Goal: Find specific page/section: Find specific page/section

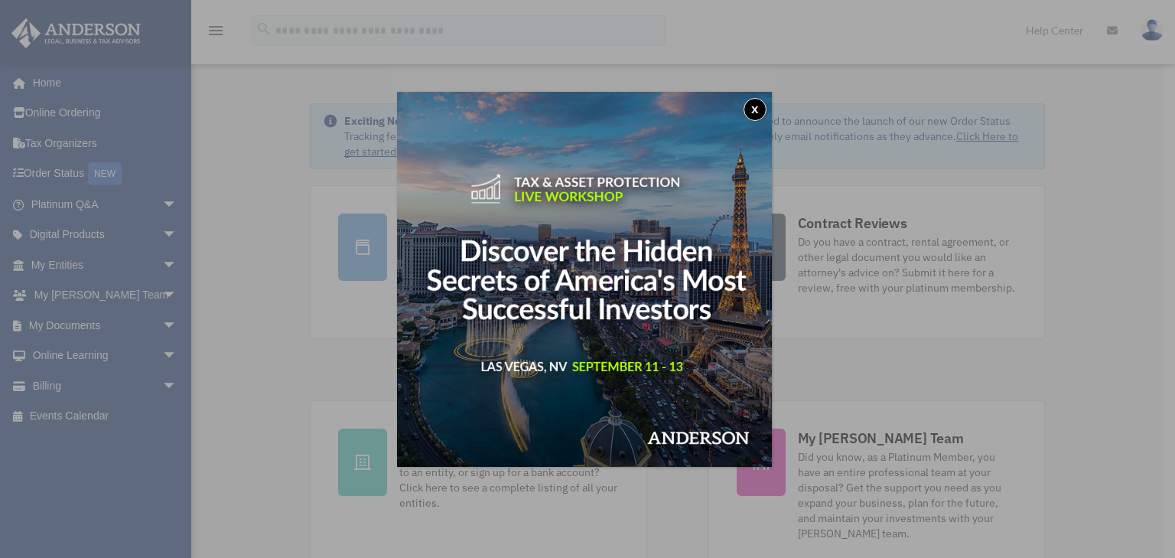
click at [757, 106] on button "x" at bounding box center [755, 109] width 23 height 23
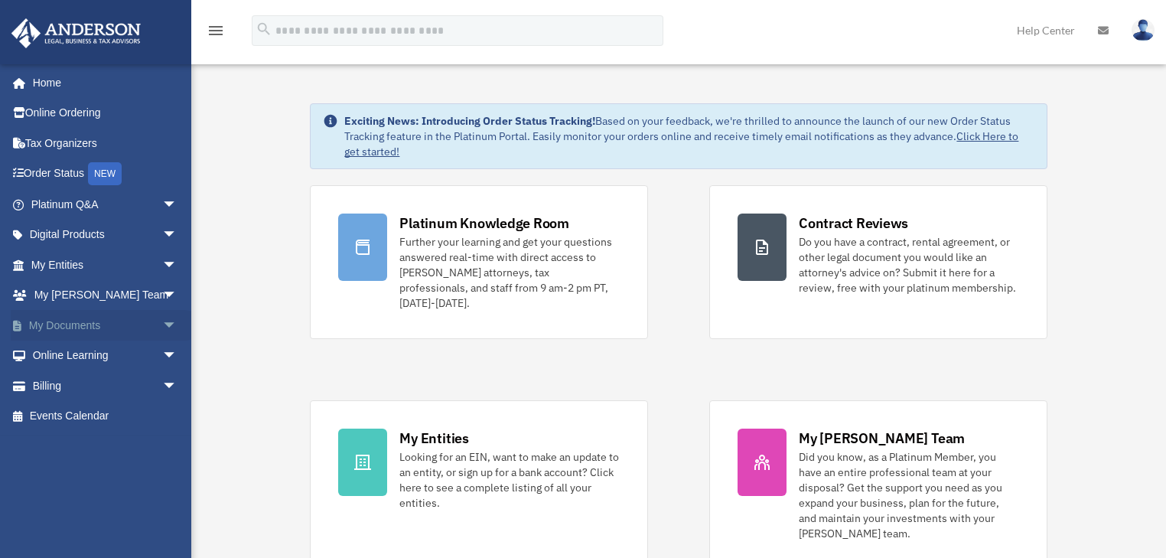
click at [162, 321] on span "arrow_drop_down" at bounding box center [177, 325] width 31 height 31
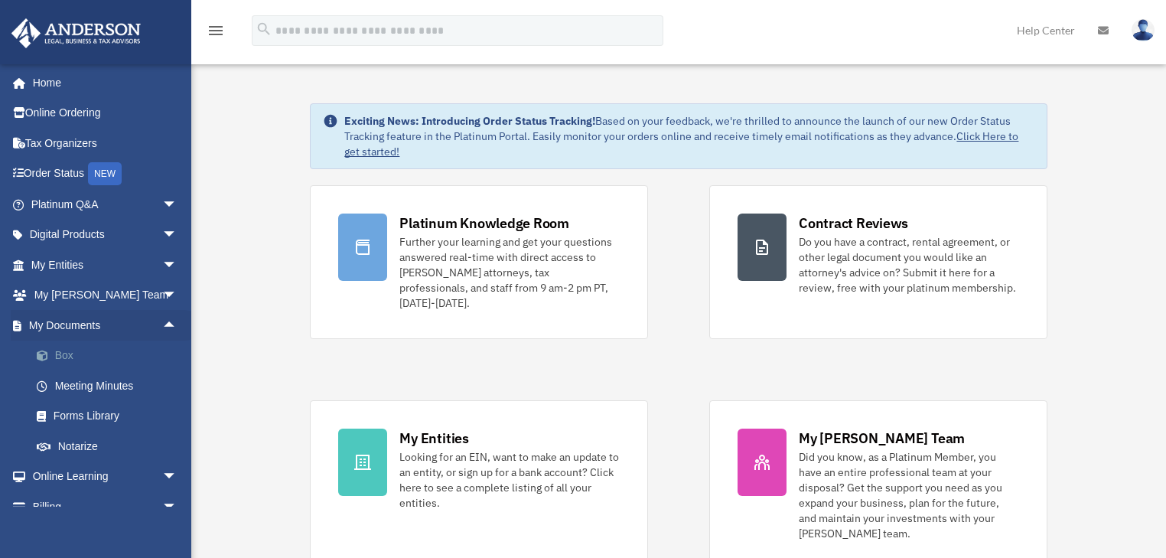
click at [60, 355] on link "Box" at bounding box center [110, 355] width 179 height 31
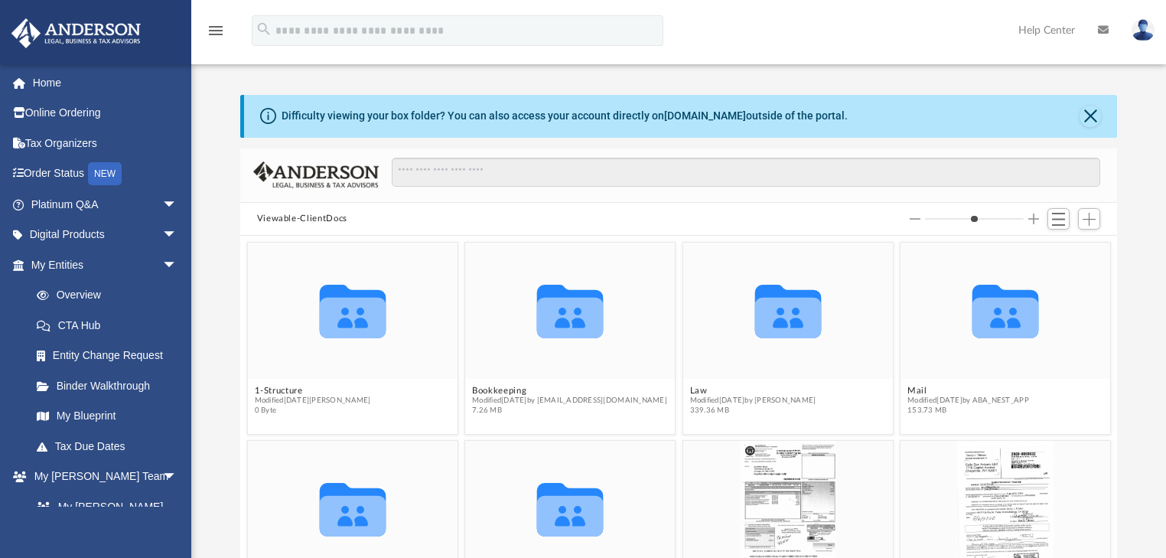
scroll to position [338, 868]
click at [907, 387] on button "Mail" at bounding box center [968, 391] width 122 height 10
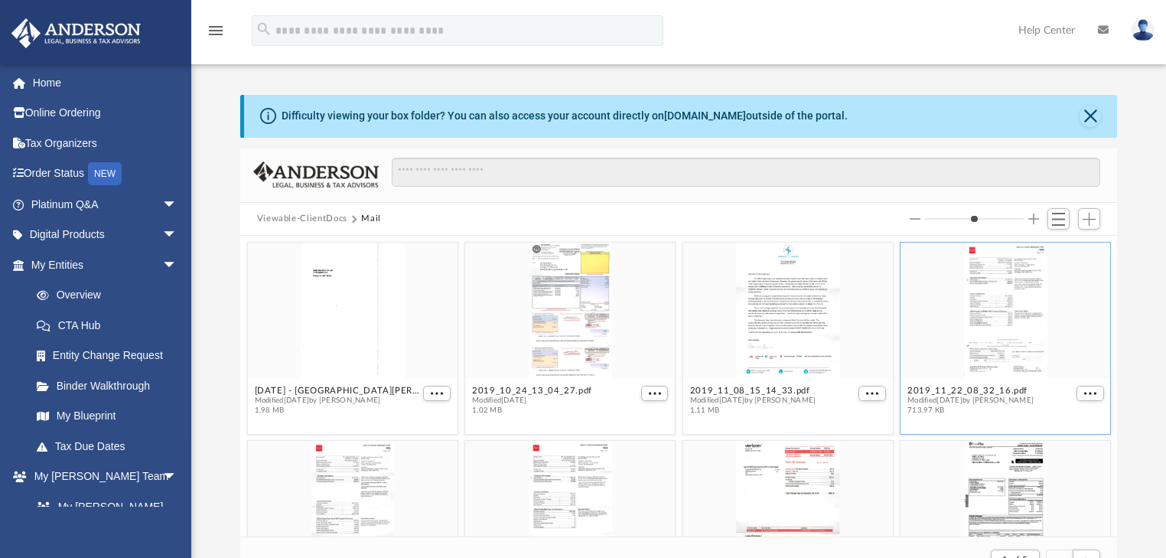
scroll to position [291, 868]
click at [370, 217] on button "Mail" at bounding box center [371, 219] width 20 height 14
click at [372, 220] on button "Mail" at bounding box center [371, 219] width 20 height 14
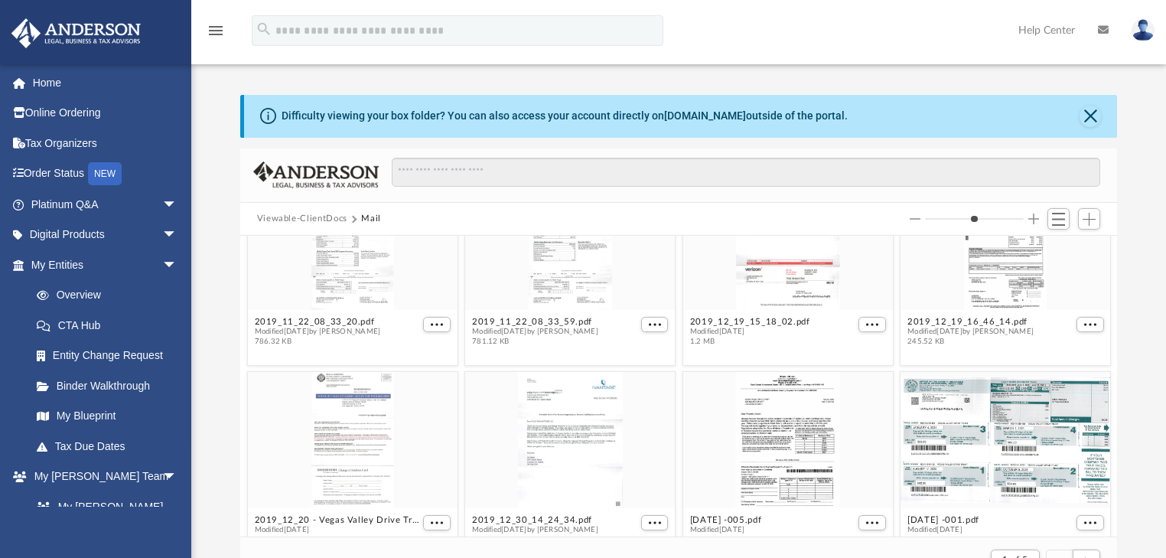
scroll to position [4, 0]
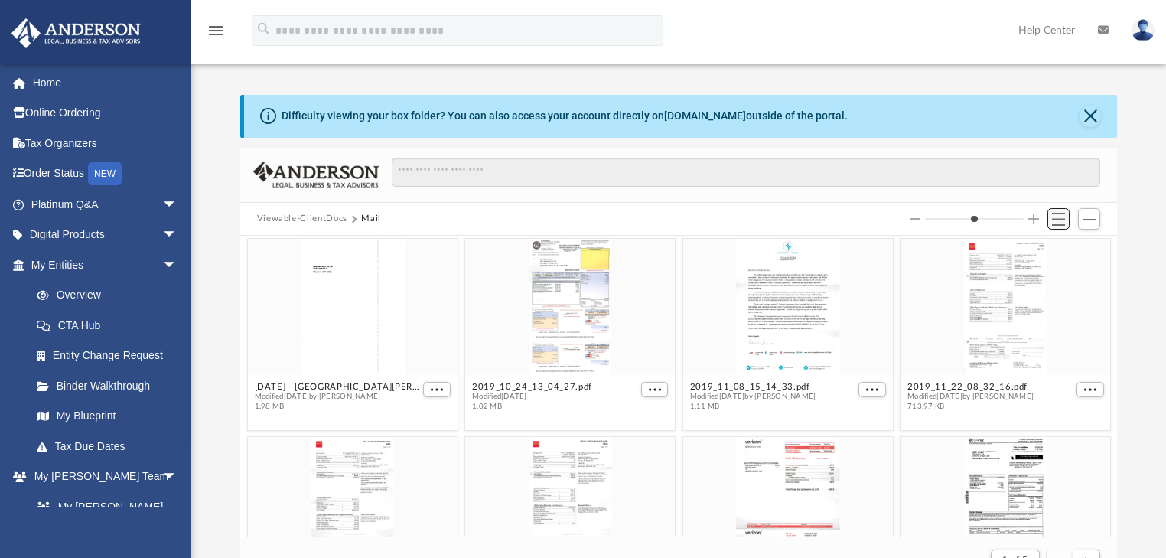
click at [1063, 225] on span "Switch to List View" at bounding box center [1058, 219] width 13 height 13
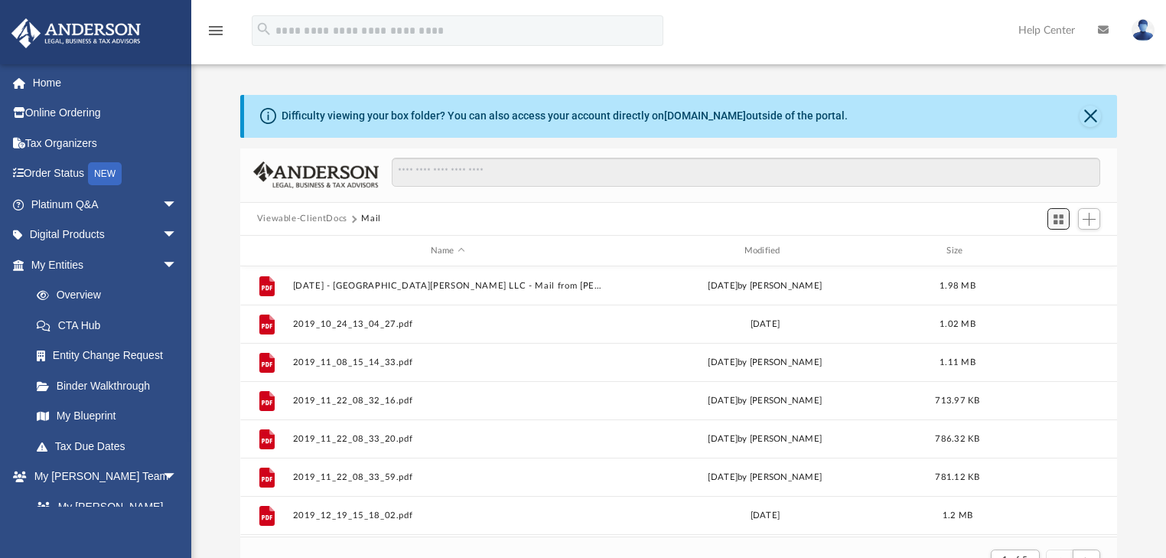
scroll to position [291, 868]
click at [762, 248] on div "Modified" at bounding box center [764, 251] width 311 height 14
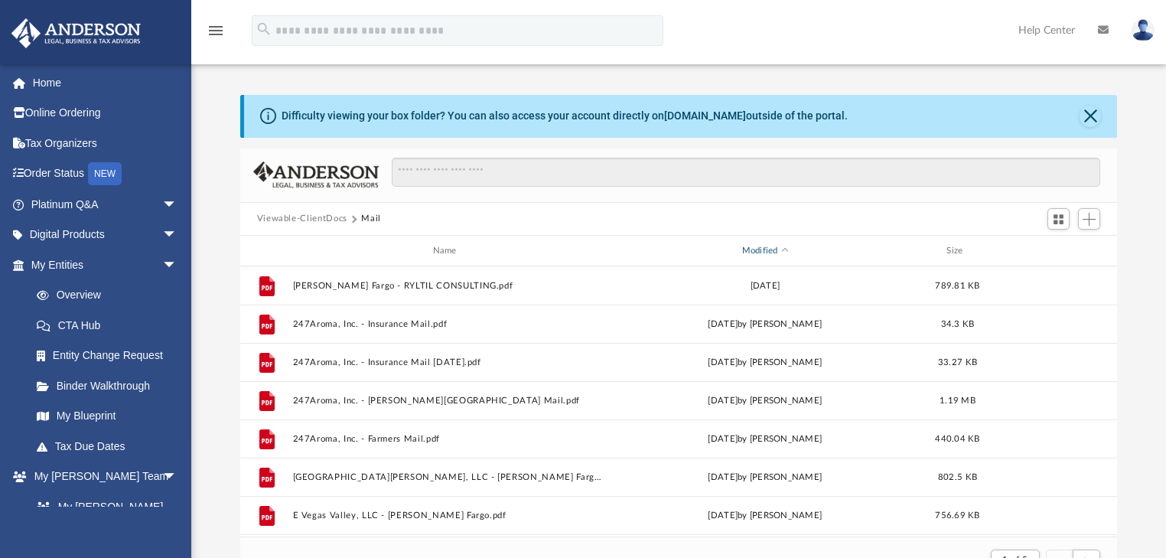
click at [762, 248] on div "Modified" at bounding box center [764, 251] width 311 height 14
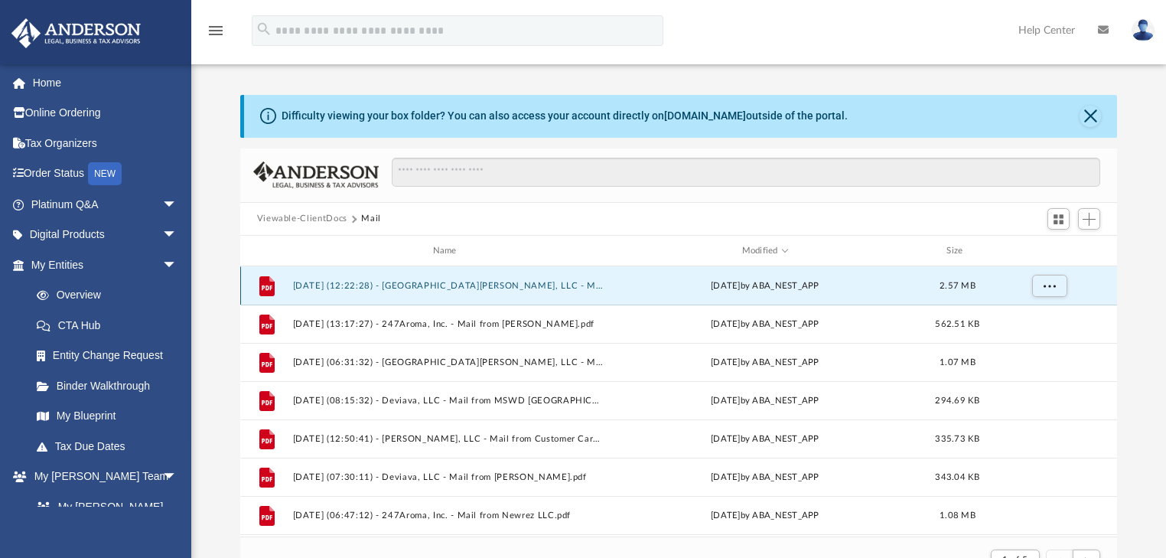
click at [349, 290] on button "[DATE] (12:22:28) - [GEOGRAPHIC_DATA][PERSON_NAME], LLC - Mail.pdf" at bounding box center [447, 286] width 311 height 10
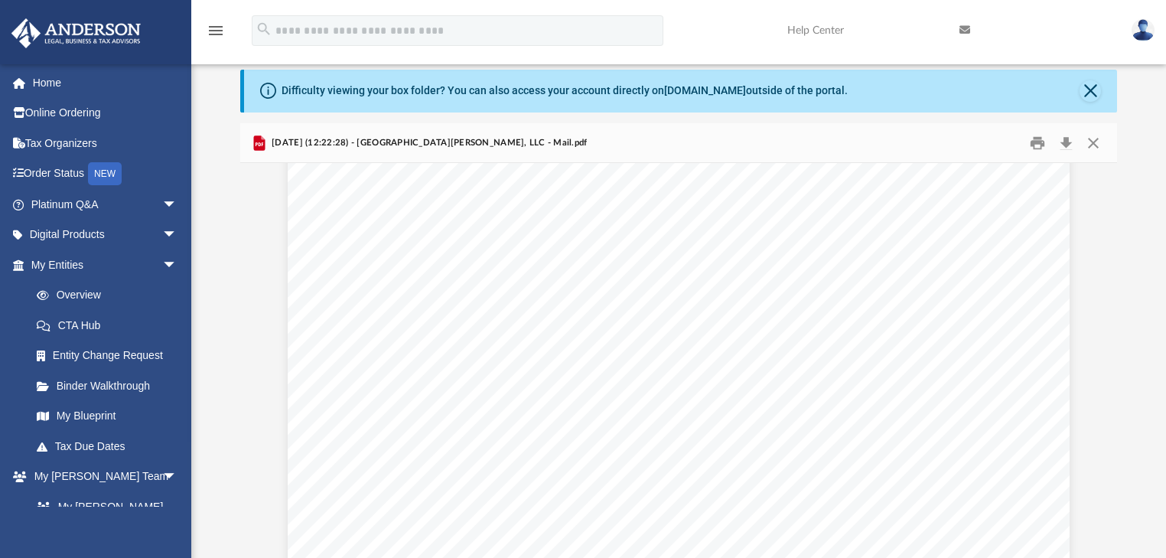
scroll to position [10588, 0]
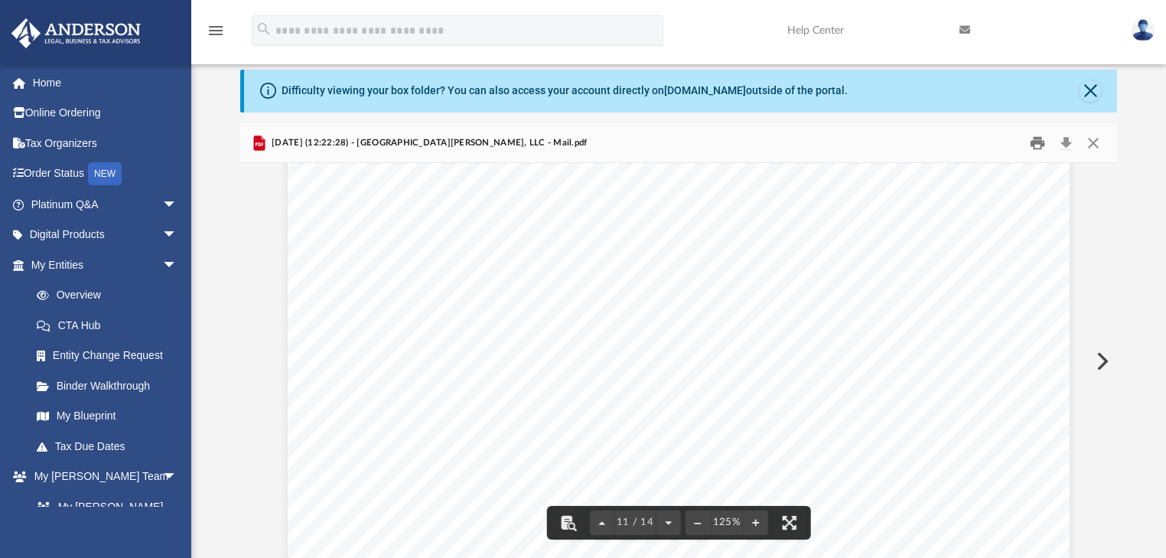
click at [1038, 142] on button "Print" at bounding box center [1037, 143] width 31 height 24
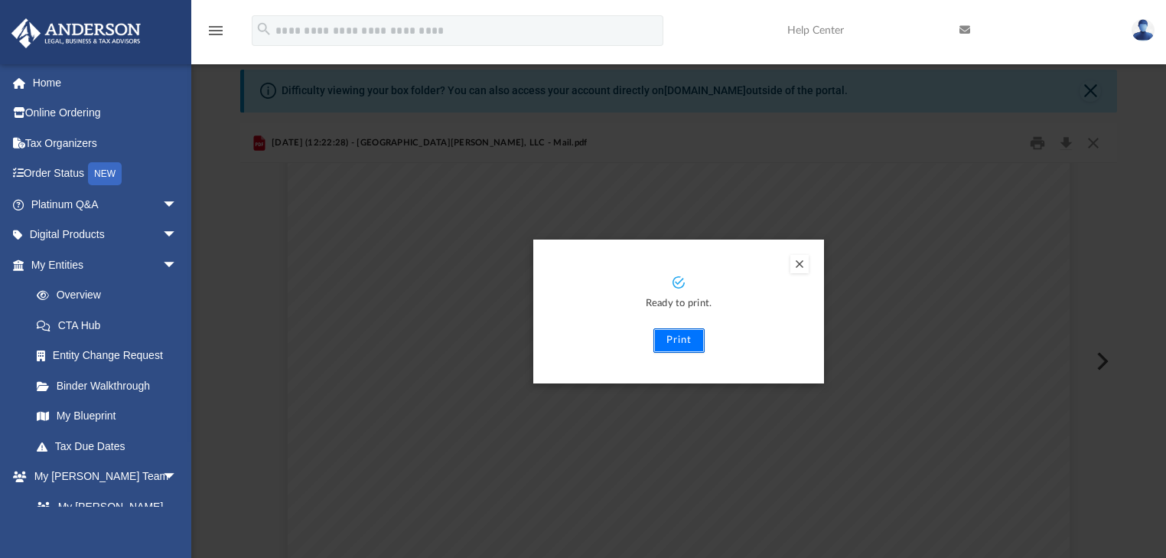
click at [691, 347] on button "Print" at bounding box center [678, 340] width 51 height 24
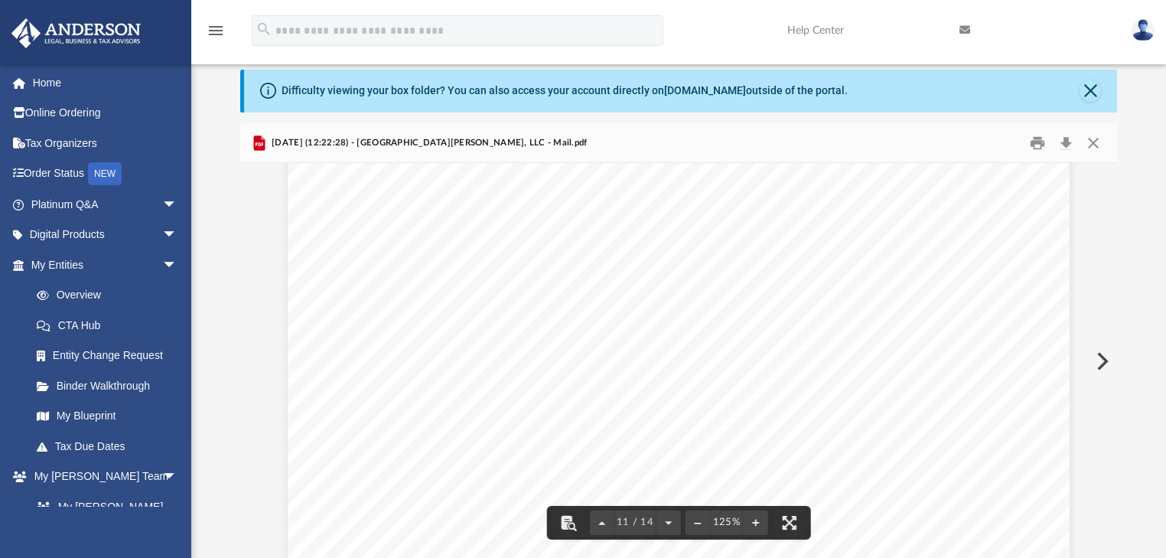
scroll to position [10282, 0]
click at [1092, 94] on button "Close" at bounding box center [1089, 90] width 21 height 21
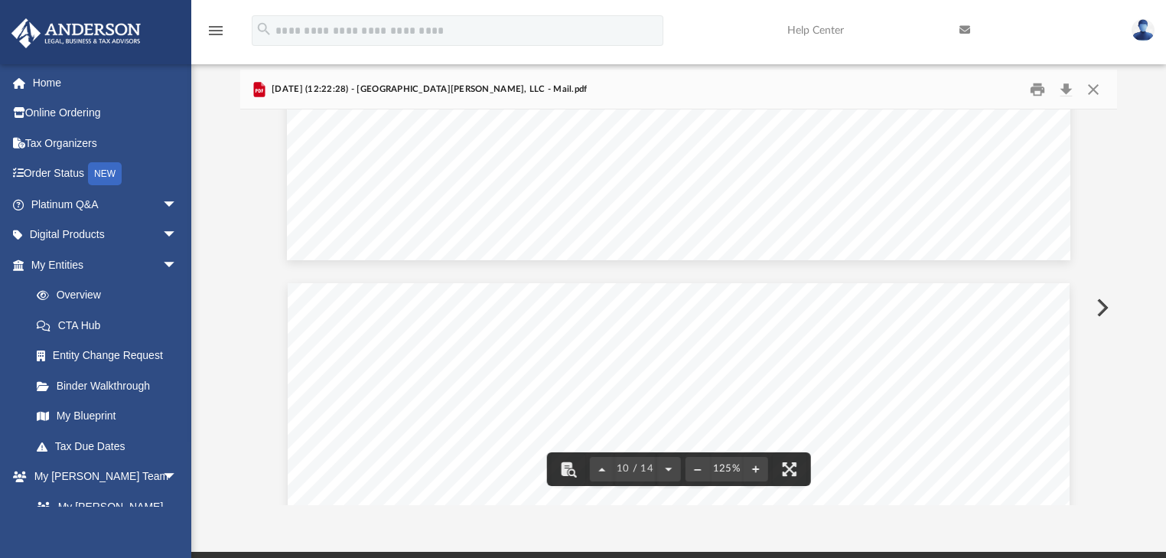
scroll to position [9976, 0]
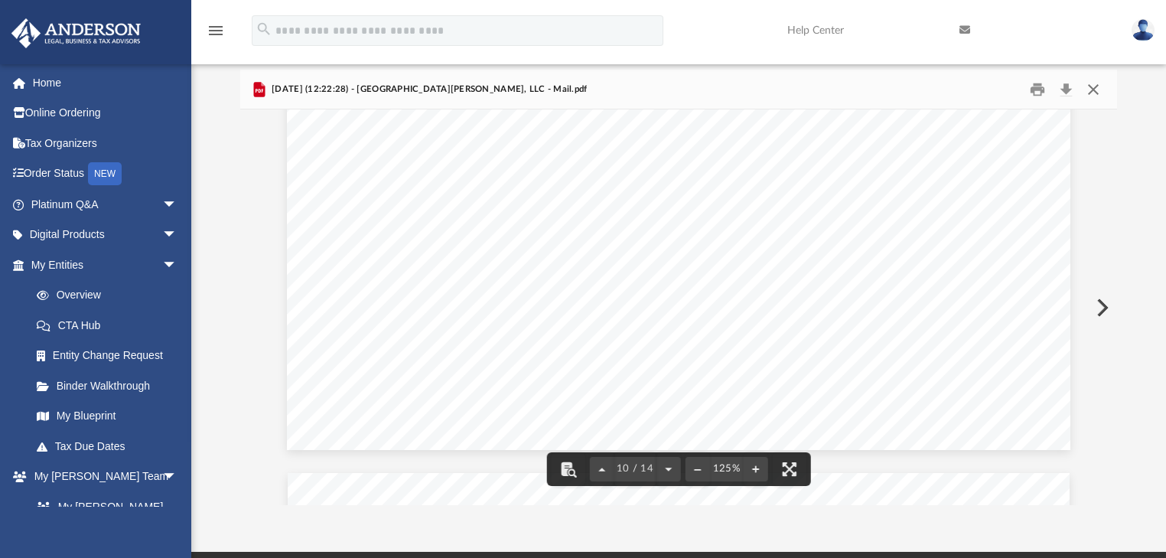
click at [1086, 84] on button "Close" at bounding box center [1093, 89] width 28 height 24
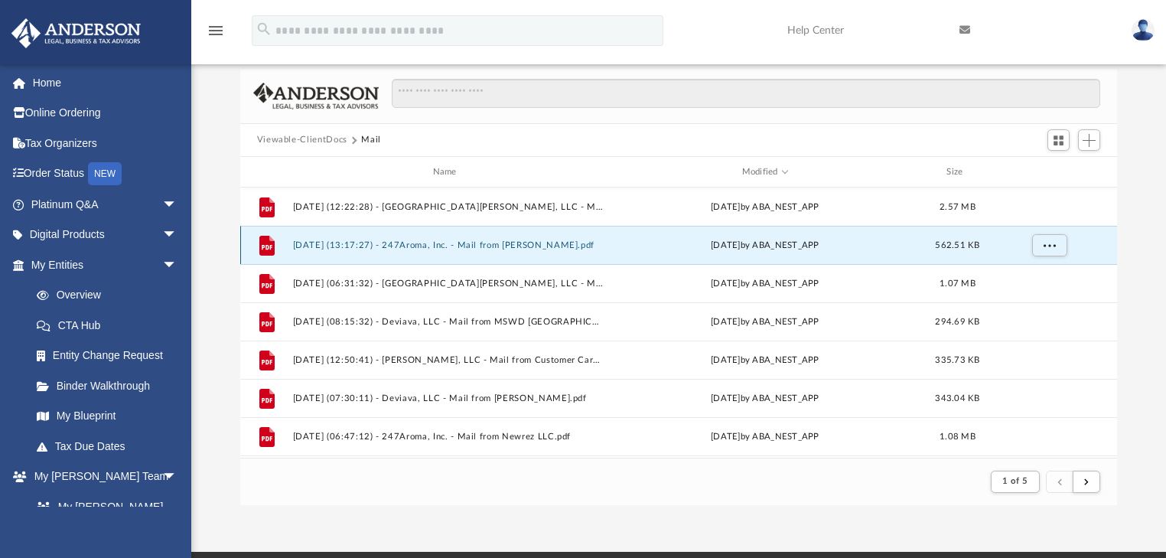
click at [415, 243] on button "[DATE] (13:17:27) - 247Aroma, Inc. - Mail from [PERSON_NAME].pdf" at bounding box center [447, 245] width 311 height 10
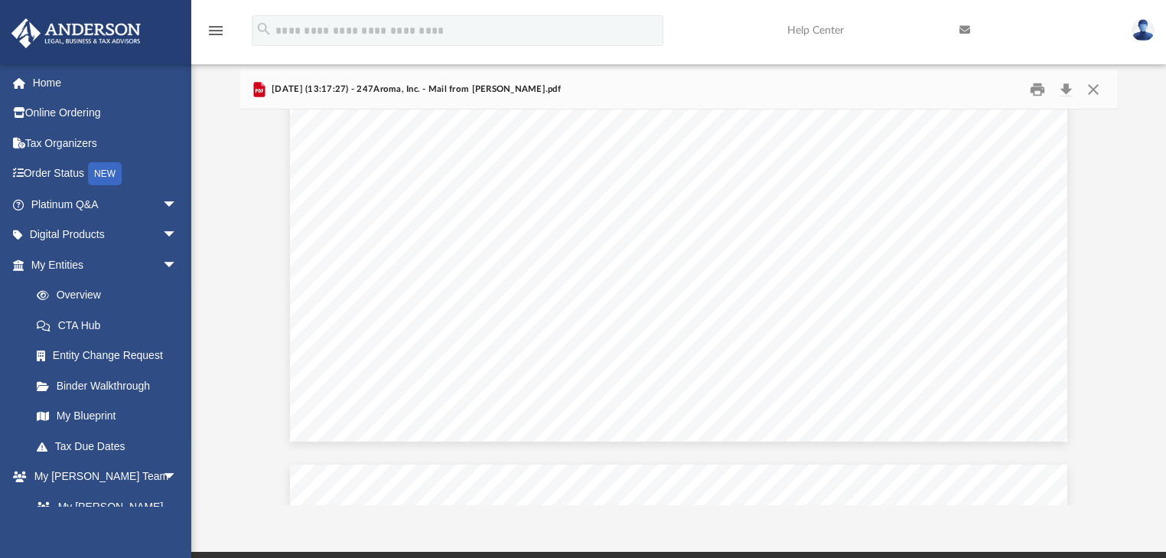
scroll to position [321, 0]
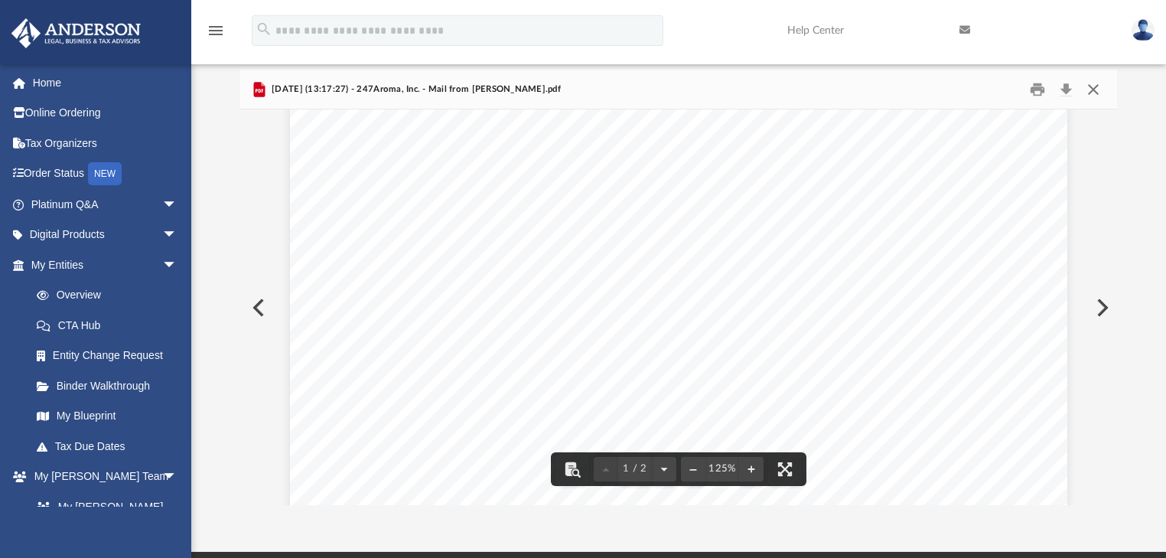
click at [1093, 93] on button "Close" at bounding box center [1093, 89] width 28 height 24
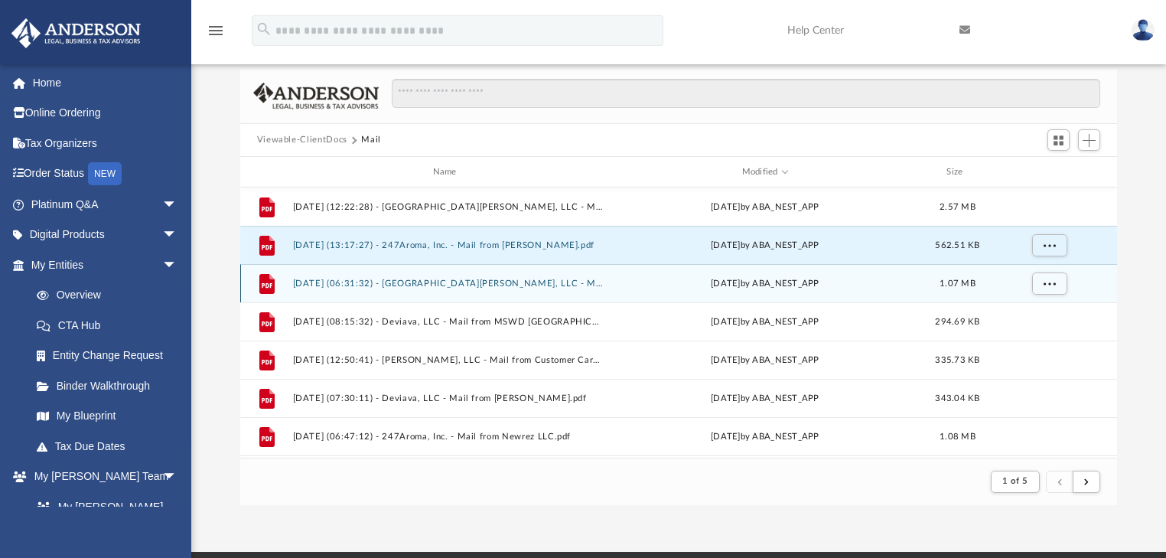
click at [334, 281] on button "[DATE] (06:31:32) - [GEOGRAPHIC_DATA][PERSON_NAME], LLC - Mail from Newrez LLC.…" at bounding box center [447, 283] width 311 height 10
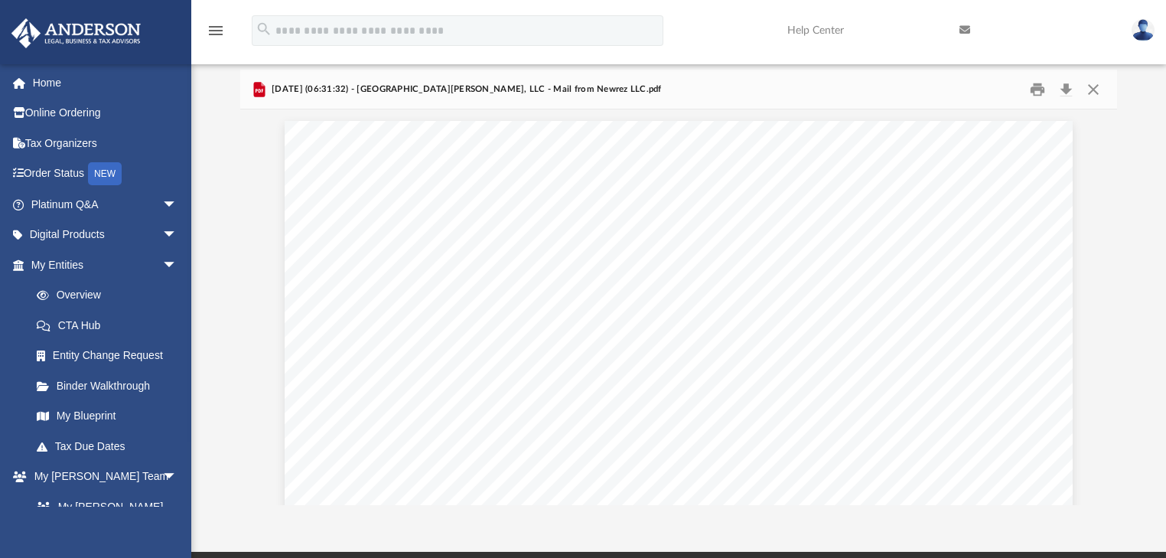
scroll to position [0, 0]
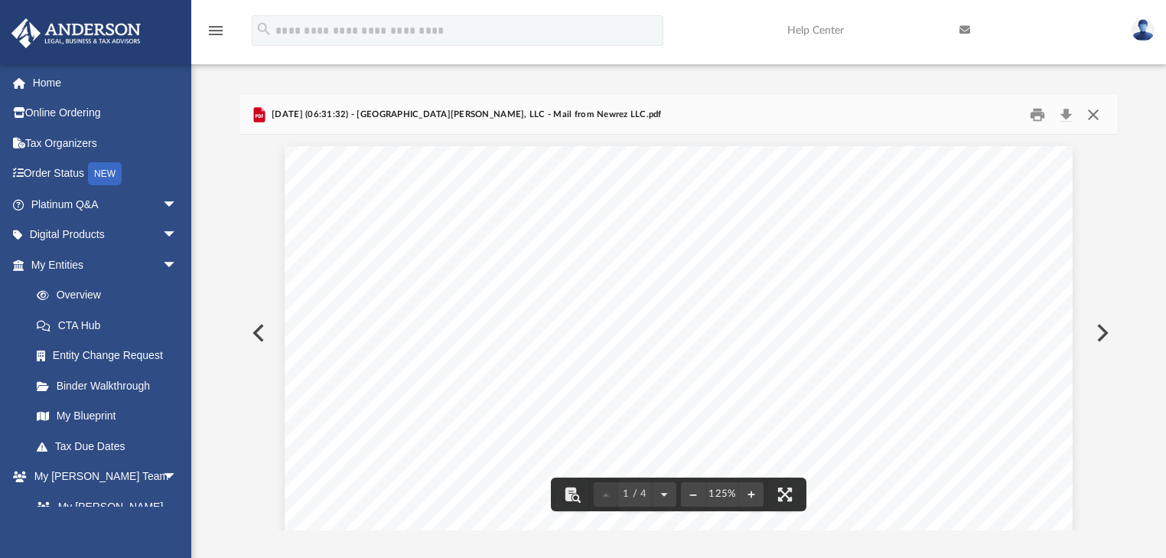
click at [1096, 114] on button "Close" at bounding box center [1093, 115] width 28 height 24
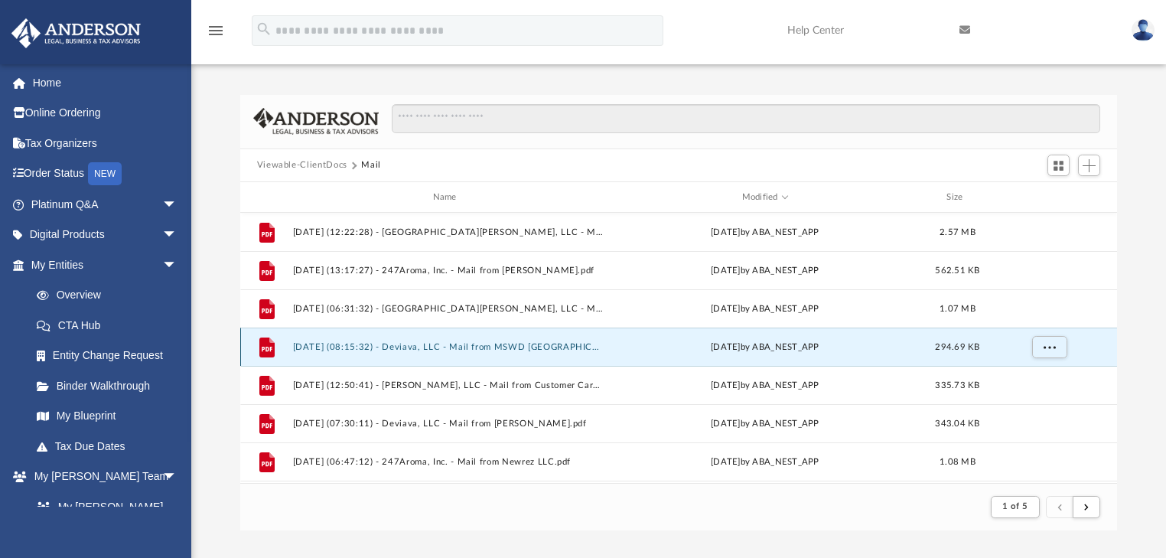
click at [474, 350] on button "[DATE] (08:15:32) - Deviava, LLC - Mail from MSWD [GEOGRAPHIC_DATA]pdf" at bounding box center [447, 347] width 311 height 10
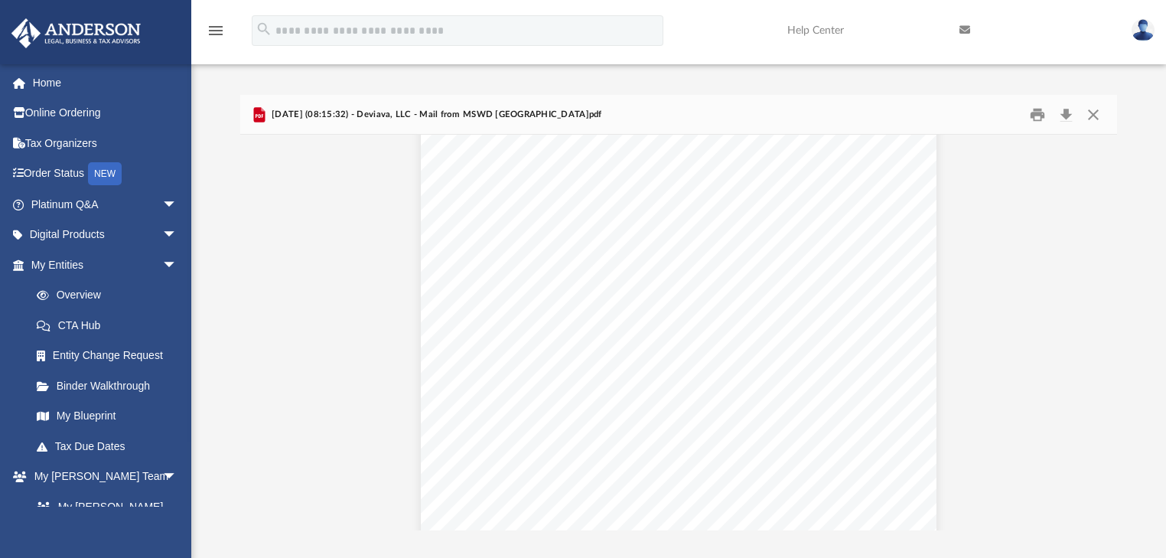
scroll to position [918, 0]
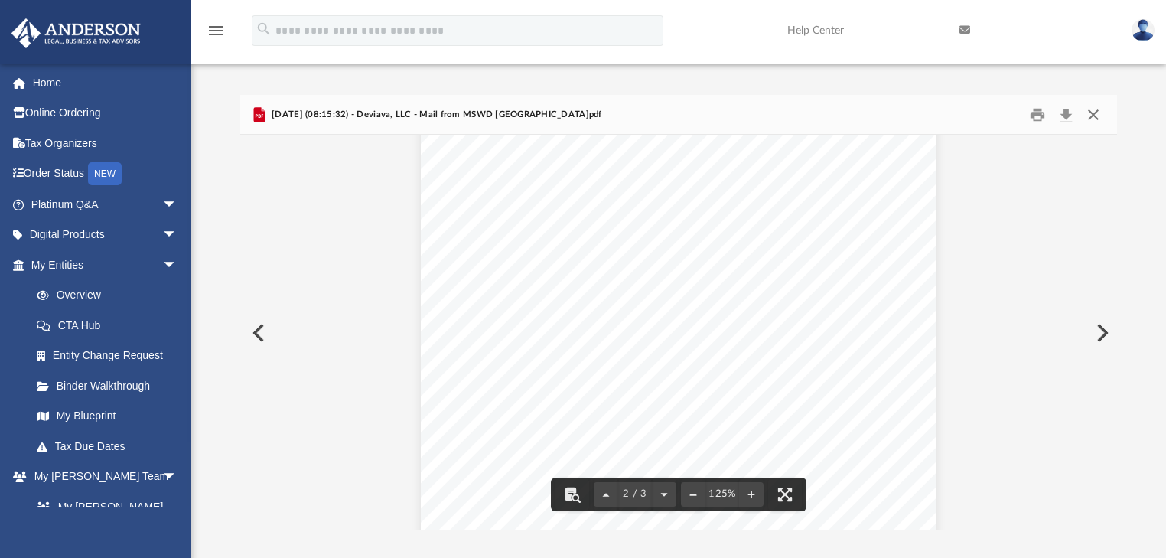
click at [1089, 116] on button "Close" at bounding box center [1093, 115] width 28 height 24
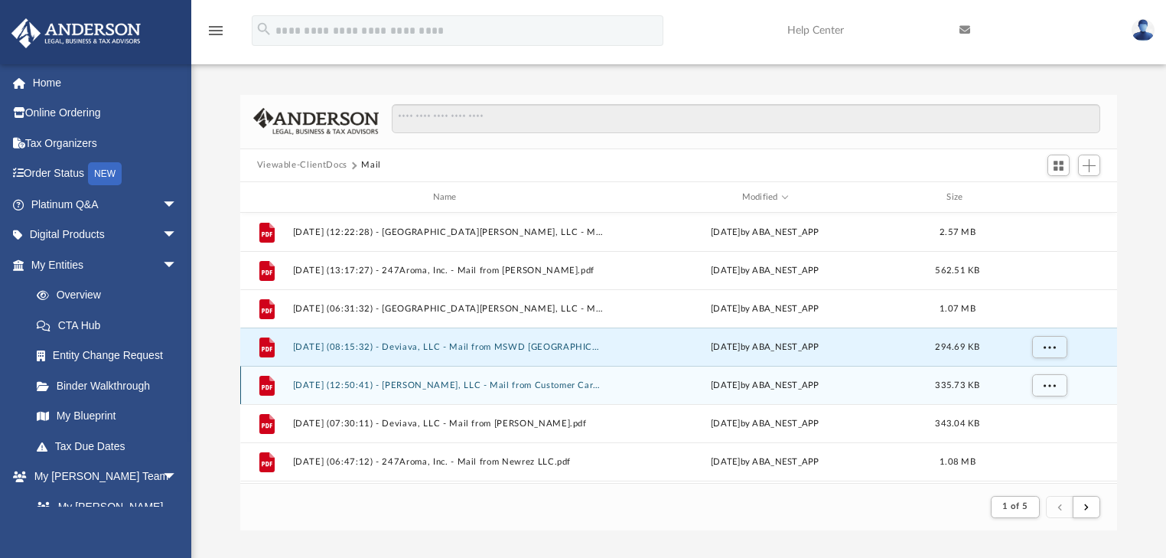
click at [402, 384] on button "[DATE] (12:50:41) - [PERSON_NAME], LLC - Mail from Customer Care Team.pdf" at bounding box center [447, 385] width 311 height 10
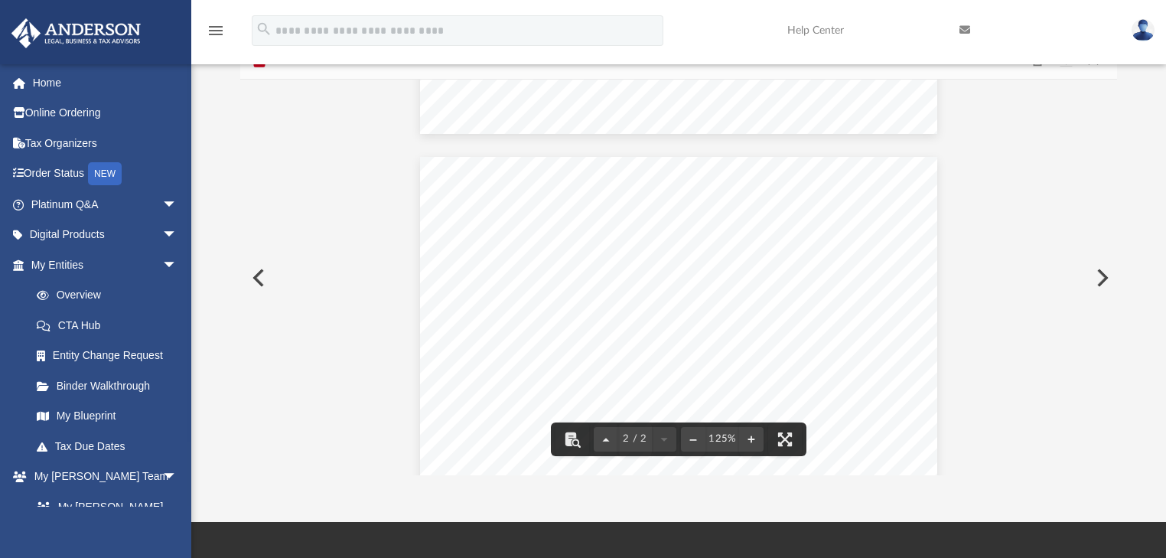
scroll to position [0, 0]
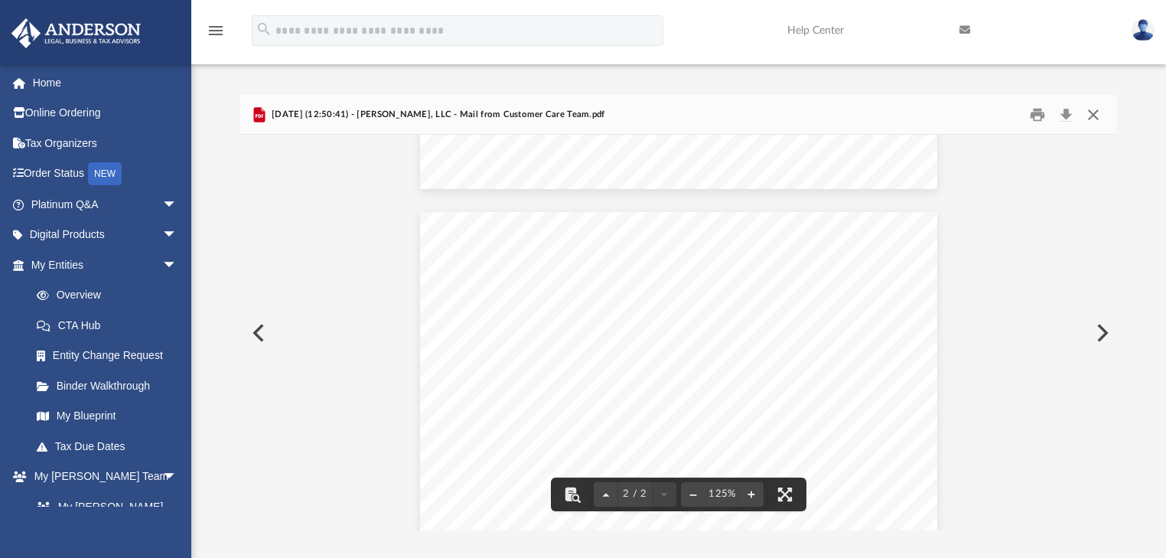
click at [1092, 109] on button "Close" at bounding box center [1093, 115] width 28 height 24
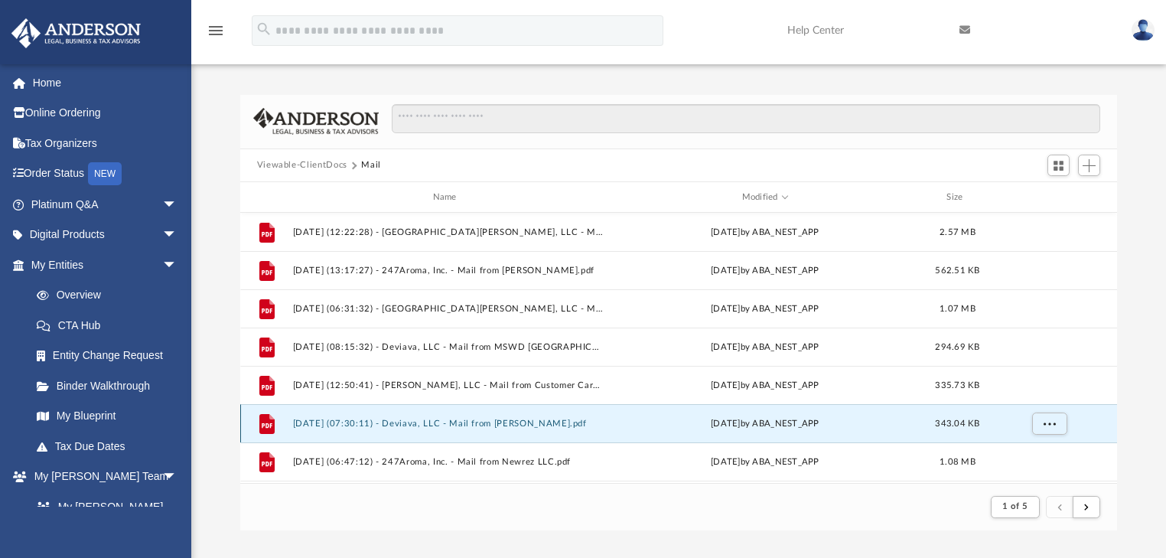
click at [478, 420] on button "[DATE] (07:30:11) - Deviava, LLC - Mail from [PERSON_NAME].pdf" at bounding box center [447, 423] width 311 height 10
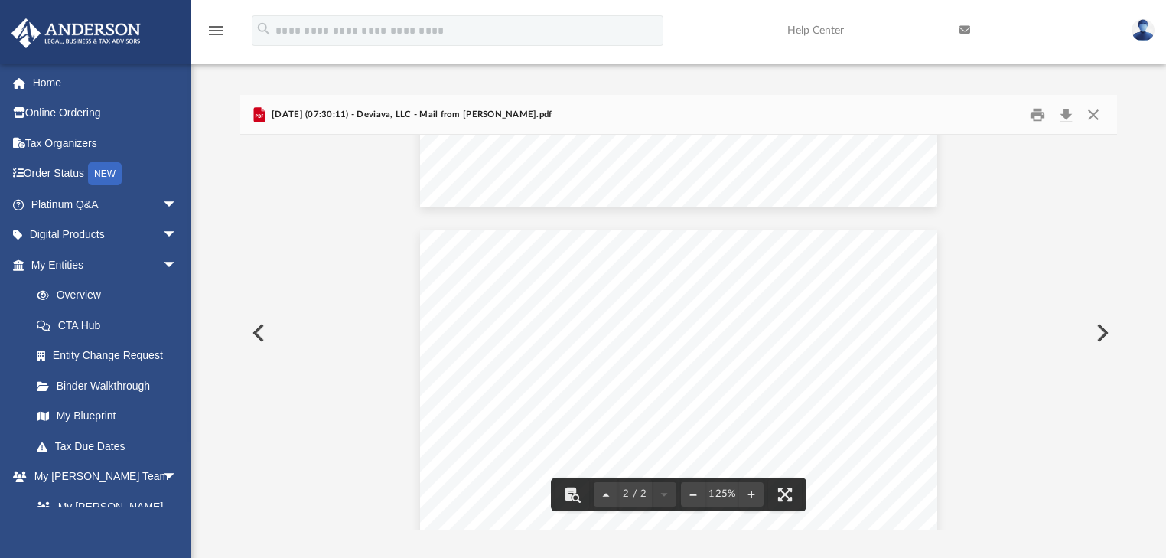
scroll to position [857, 0]
click at [1093, 110] on button "Close" at bounding box center [1093, 115] width 28 height 24
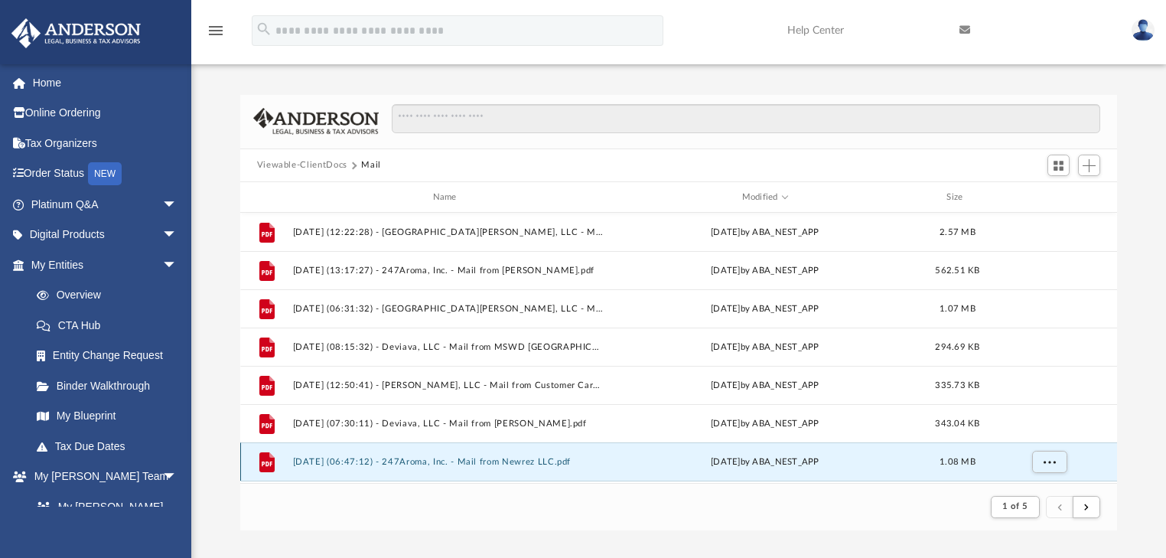
click at [444, 458] on button "[DATE] (06:47:12) - 247Aroma, Inc. - Mail from Newrez LLC.pdf" at bounding box center [447, 462] width 311 height 10
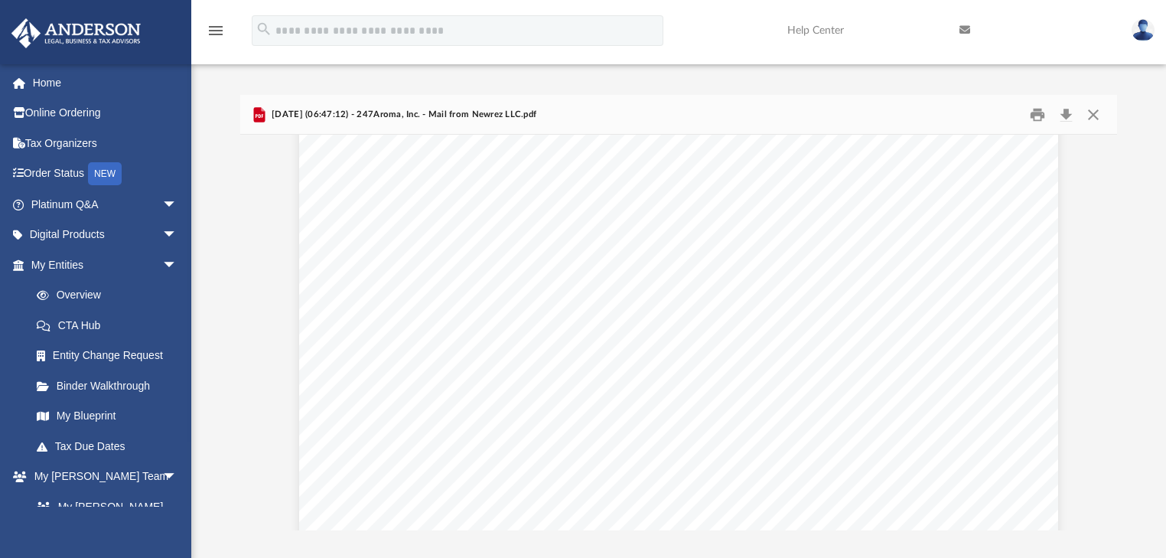
scroll to position [2570, 0]
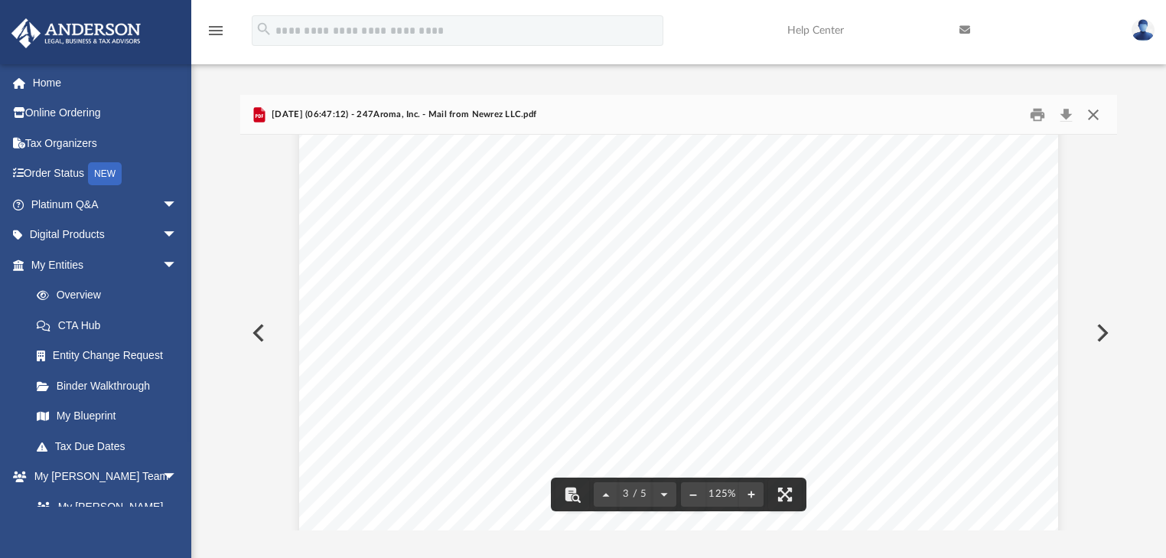
click at [1097, 112] on button "Close" at bounding box center [1093, 115] width 28 height 24
